Goal: Task Accomplishment & Management: Use online tool/utility

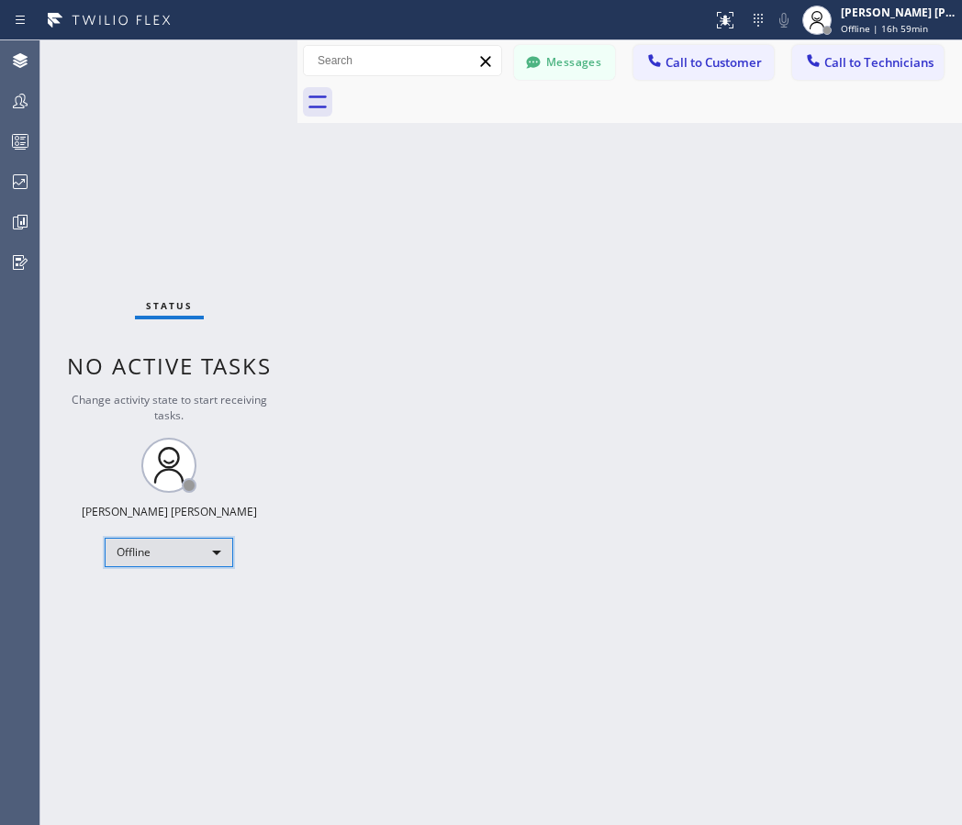
click at [209, 554] on div "Offline" at bounding box center [169, 552] width 128 height 29
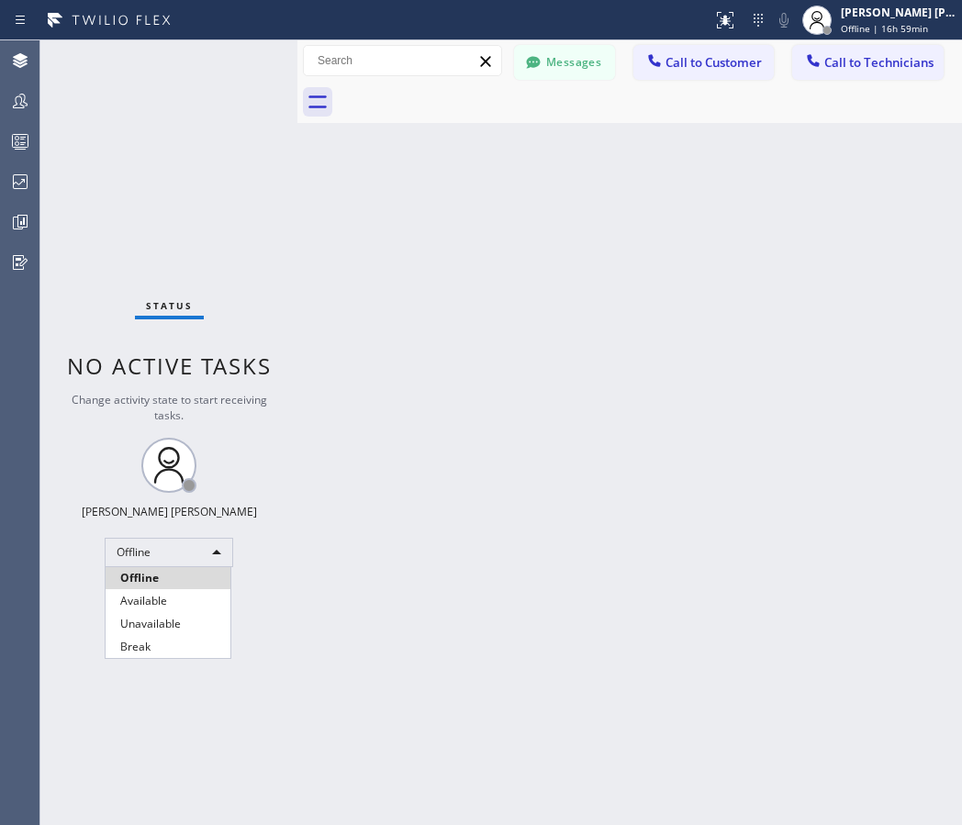
click at [390, 503] on div at bounding box center [481, 412] width 962 height 825
